Goal: Go to known website: Go to known website

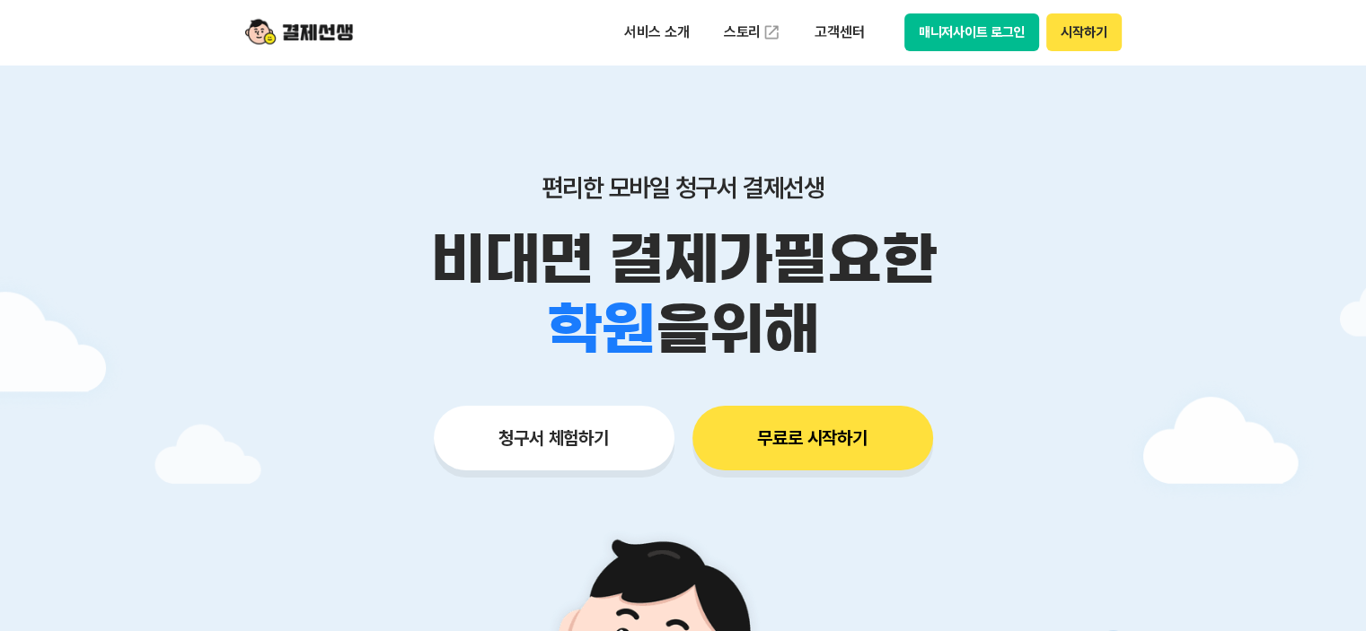
click at [964, 24] on button "매니저사이트 로그인" at bounding box center [973, 32] width 136 height 38
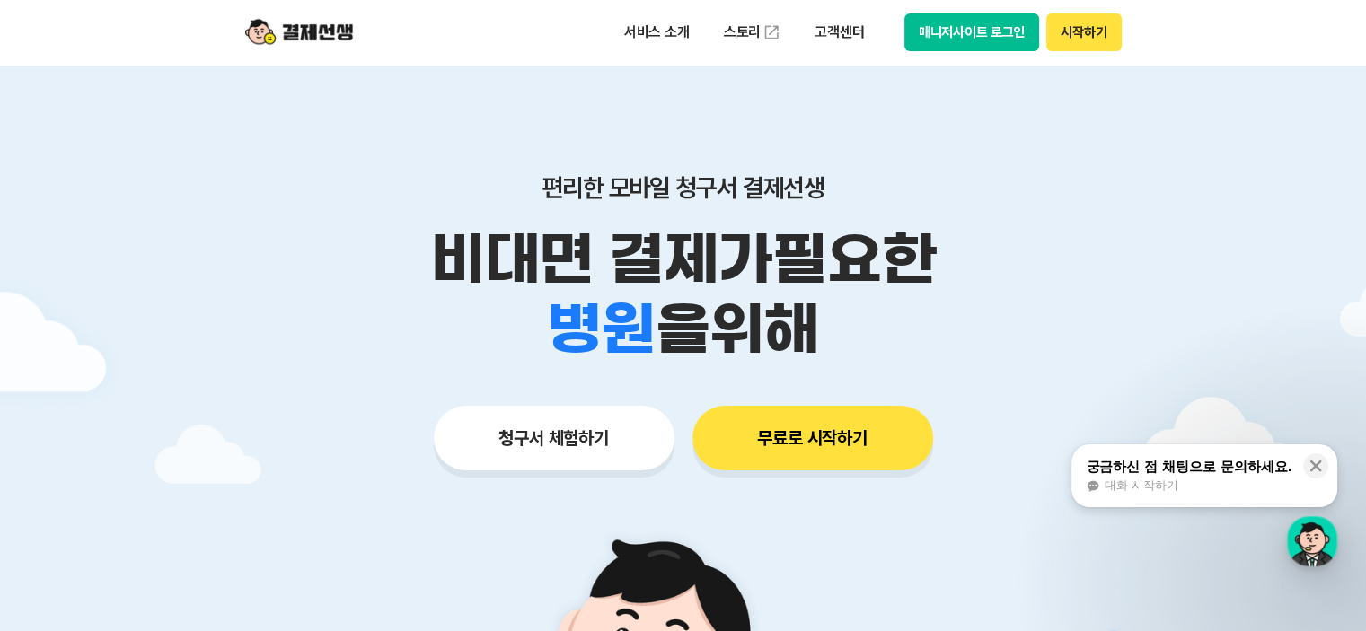
click at [999, 31] on button "매니저사이트 로그인" at bounding box center [973, 32] width 136 height 38
click at [961, 22] on button "매니저사이트 로그인" at bounding box center [973, 32] width 136 height 38
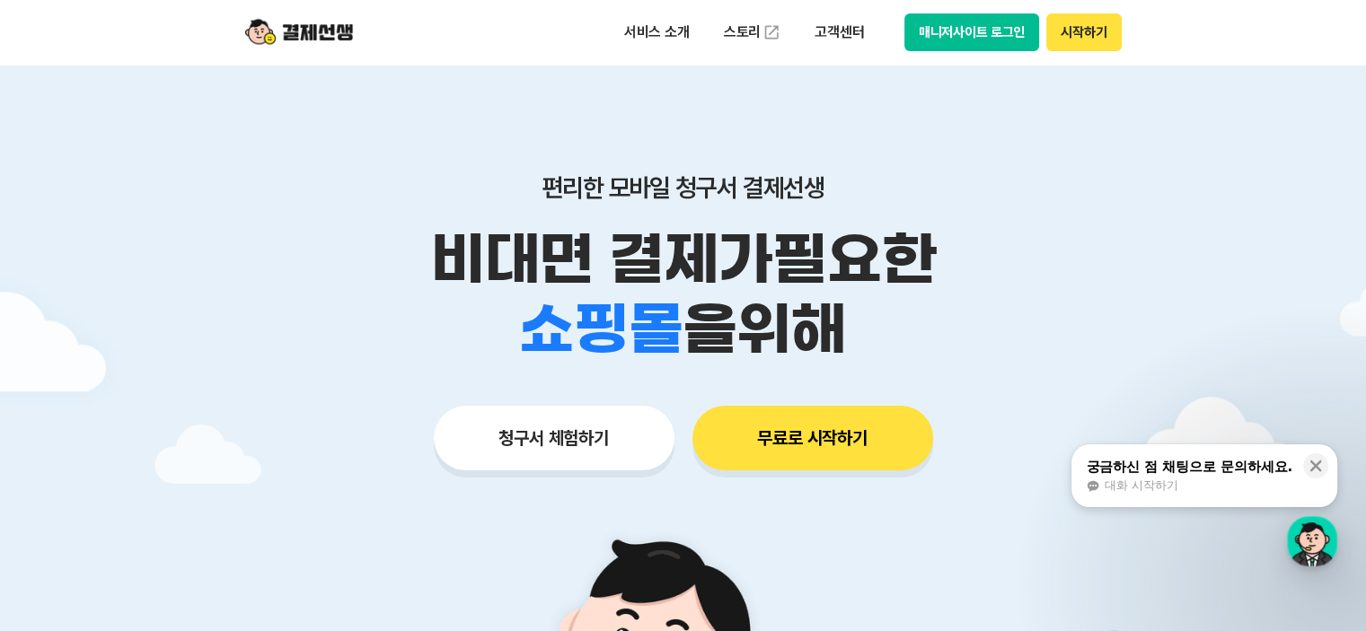
click at [960, 31] on button "매니저사이트 로그인" at bounding box center [973, 32] width 136 height 38
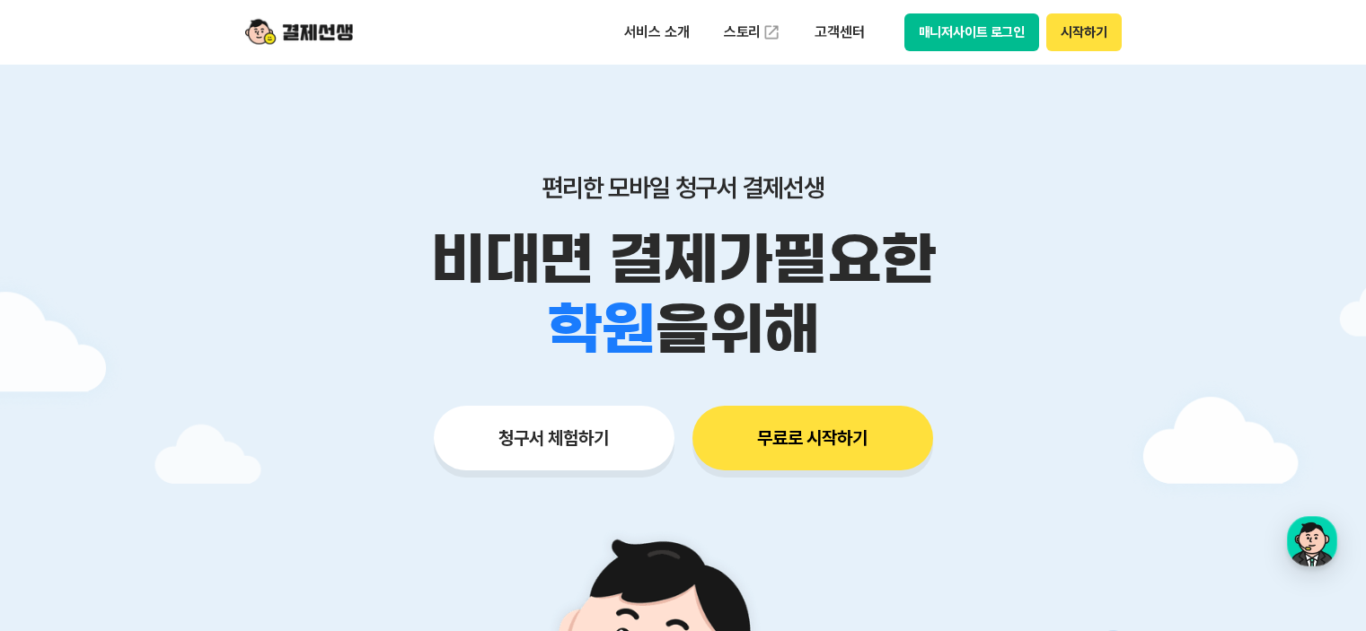
click at [1009, 24] on button "매니저사이트 로그인" at bounding box center [973, 32] width 136 height 38
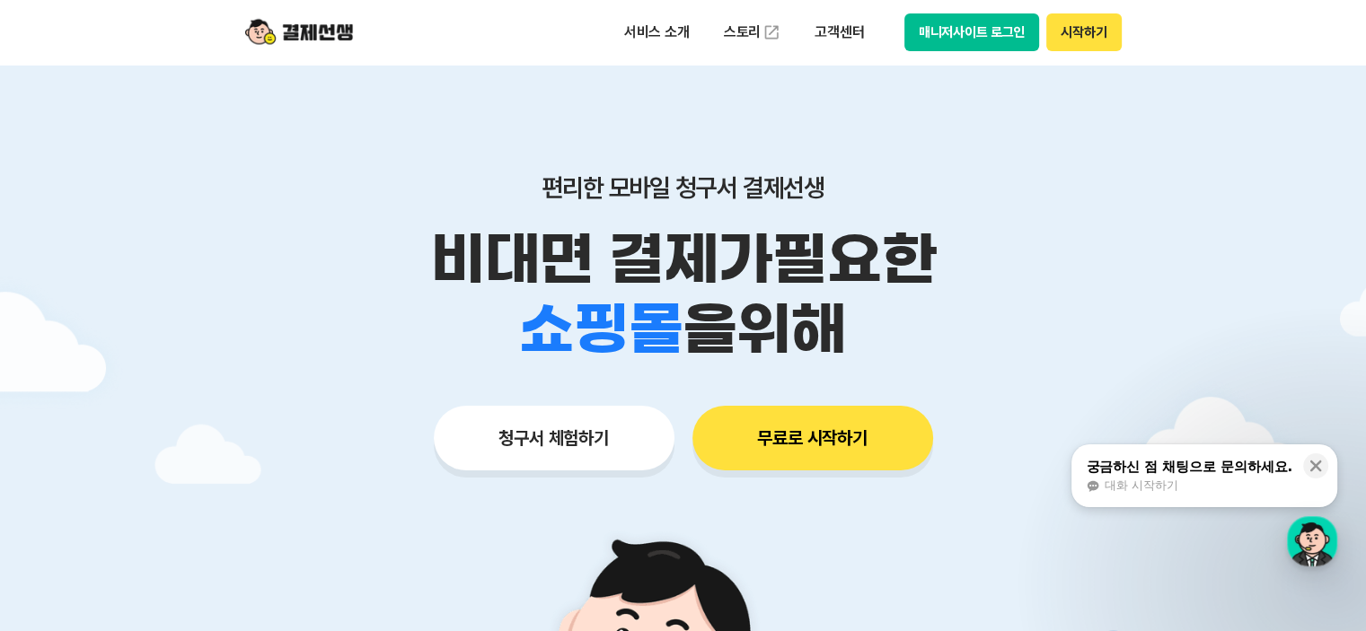
click at [940, 57] on div "서비스 소개 스토리 고객센터 매니저사이트 로그인 시작하기" at bounding box center [684, 32] width 920 height 65
click at [940, 39] on button "매니저사이트 로그인" at bounding box center [973, 32] width 136 height 38
